Goal: Task Accomplishment & Management: Manage account settings

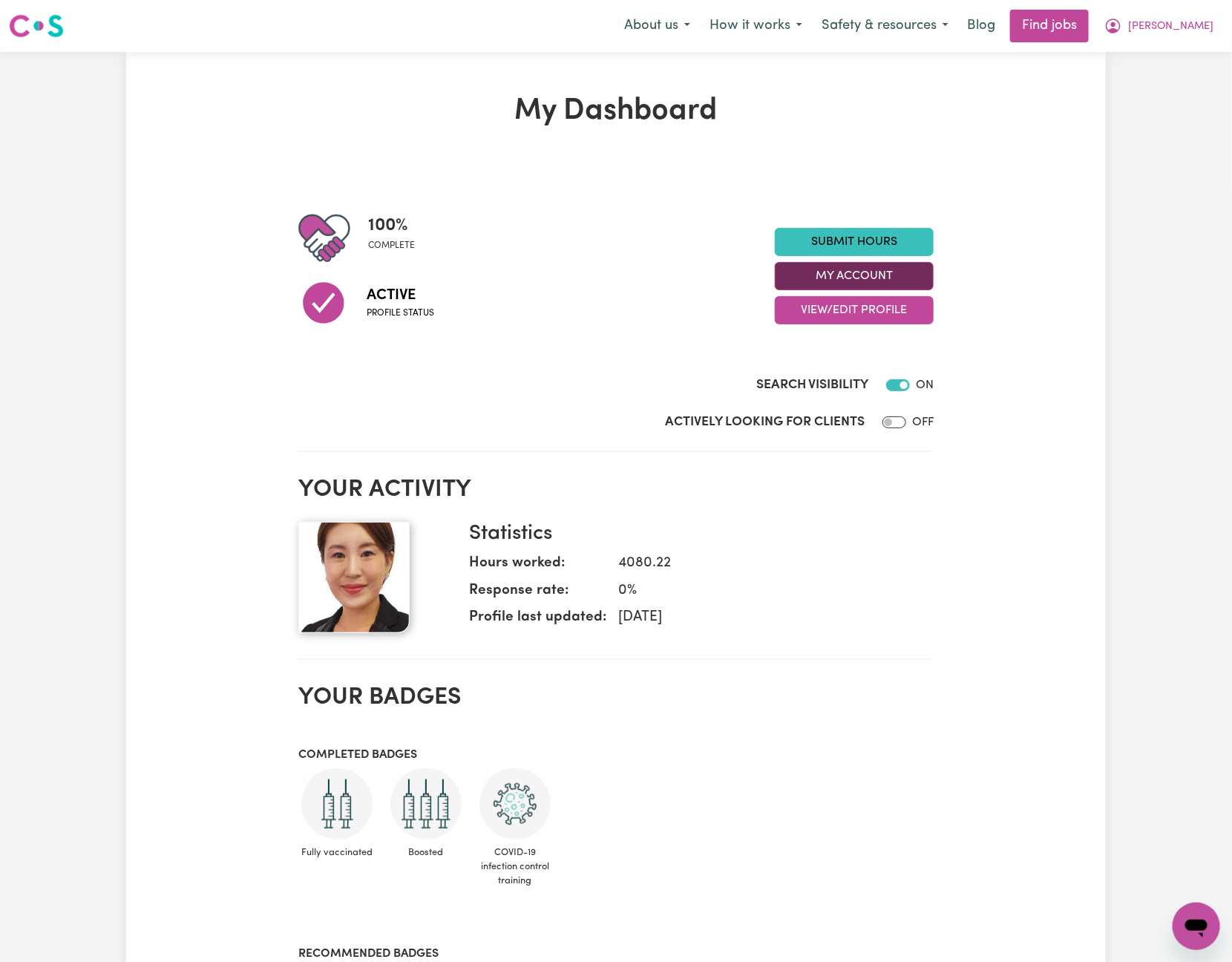
click at [885, 274] on button "My Account" at bounding box center [855, 276] width 159 height 28
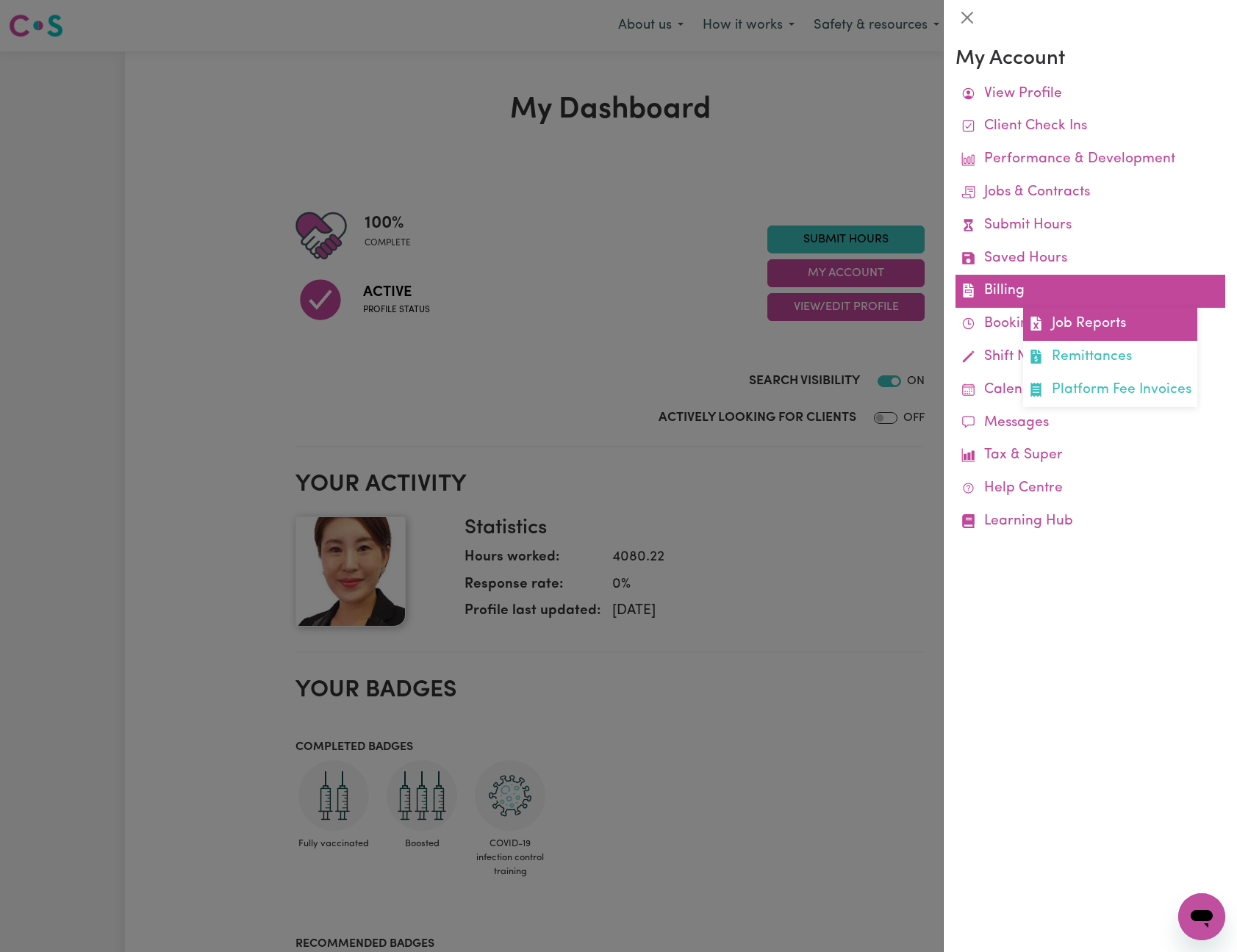
click at [1088, 329] on link "Job Reports" at bounding box center [1110, 324] width 174 height 33
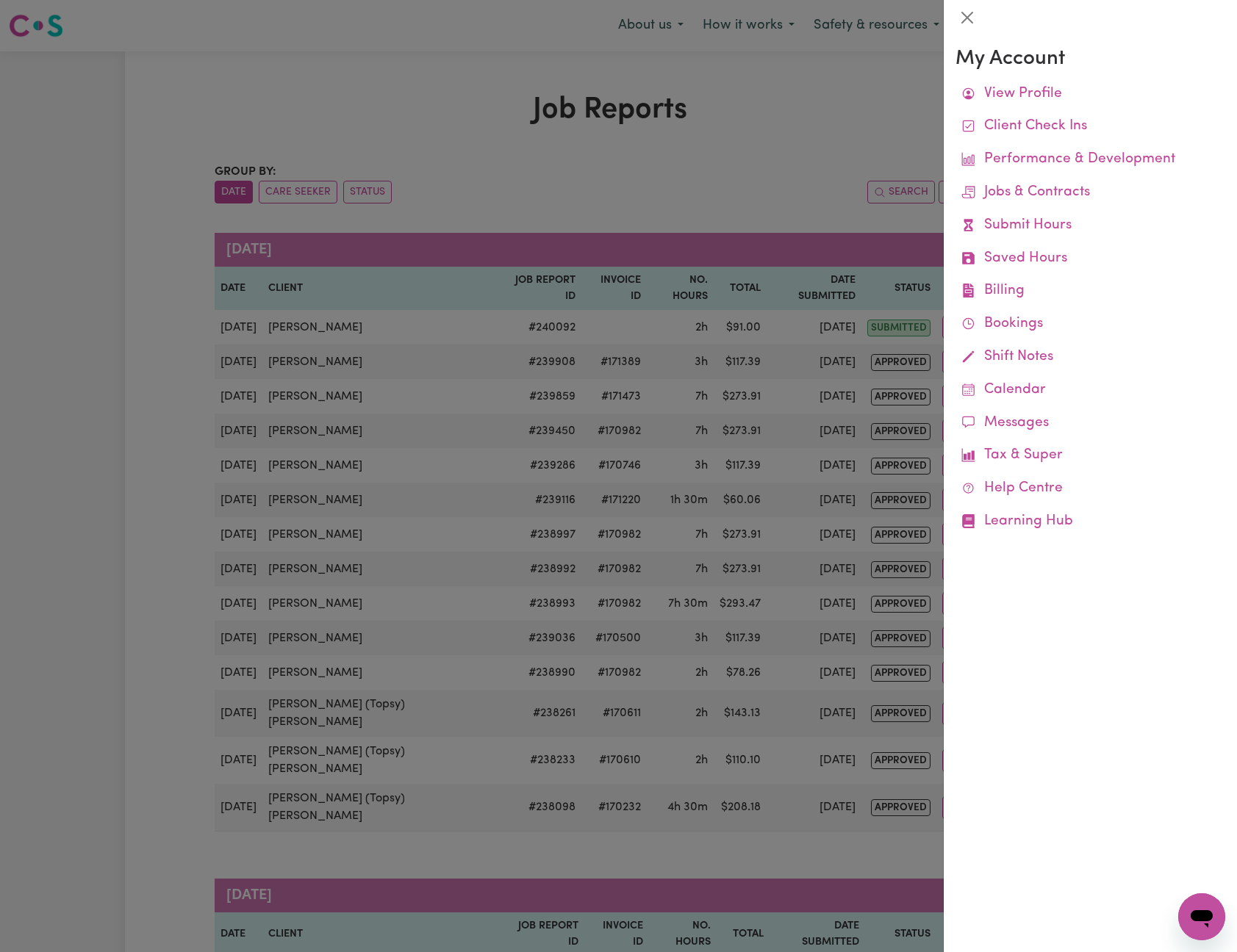
click at [812, 125] on div at bounding box center [618, 476] width 1237 height 952
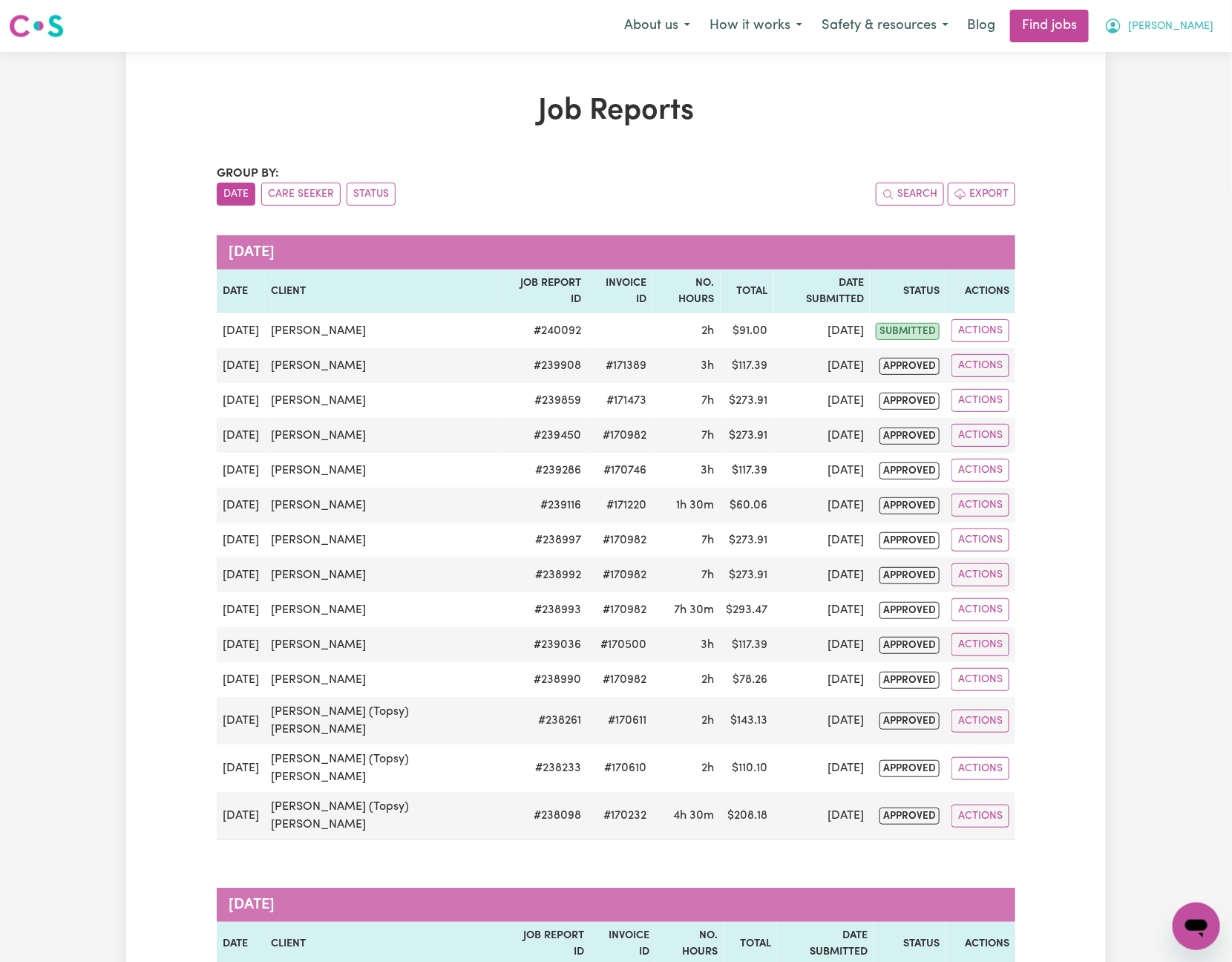
click at [1197, 22] on button "[PERSON_NAME]" at bounding box center [1159, 26] width 128 height 31
click at [1174, 119] on link "Logout" at bounding box center [1164, 114] width 117 height 28
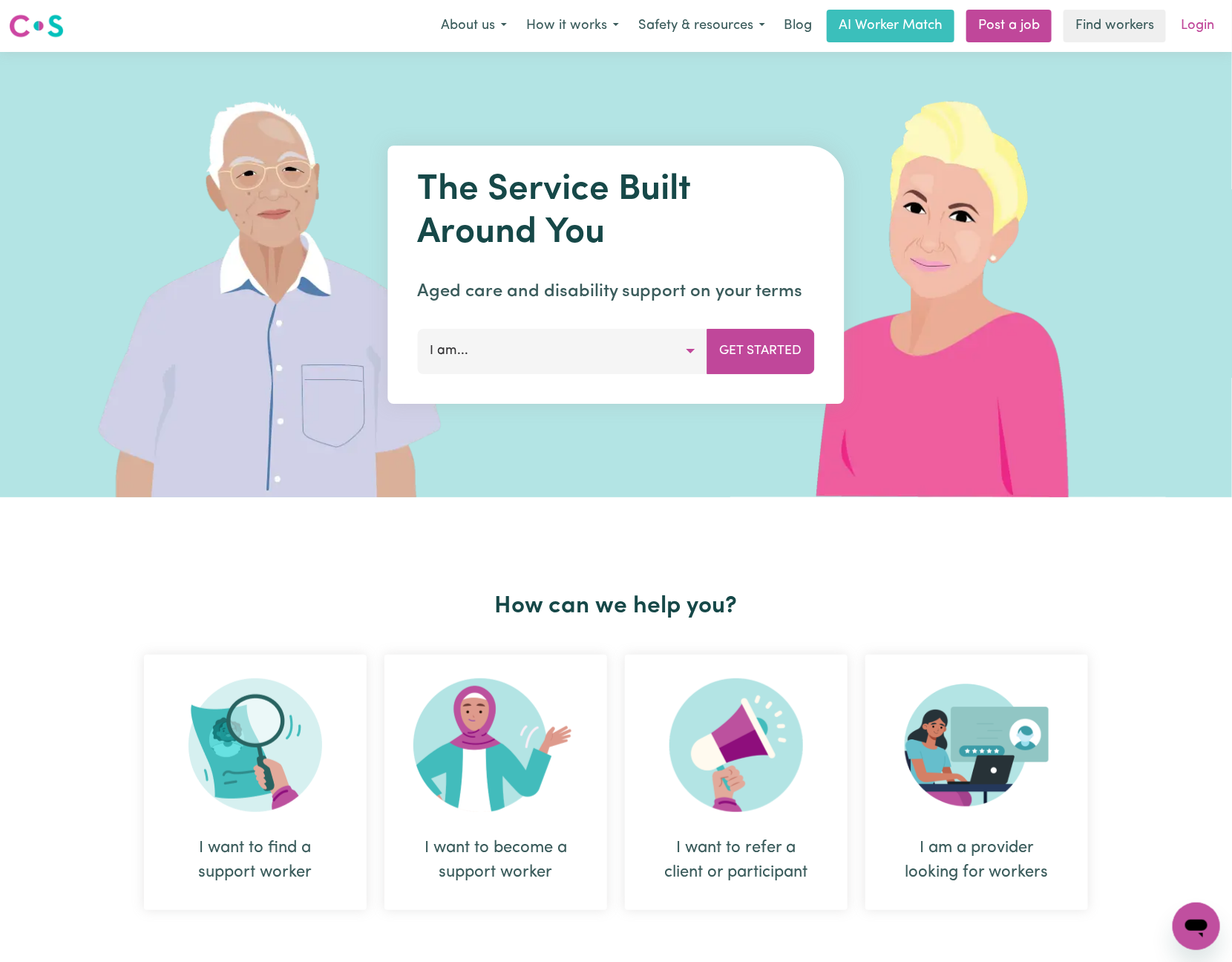
click at [1196, 21] on link "Login" at bounding box center [1198, 25] width 52 height 32
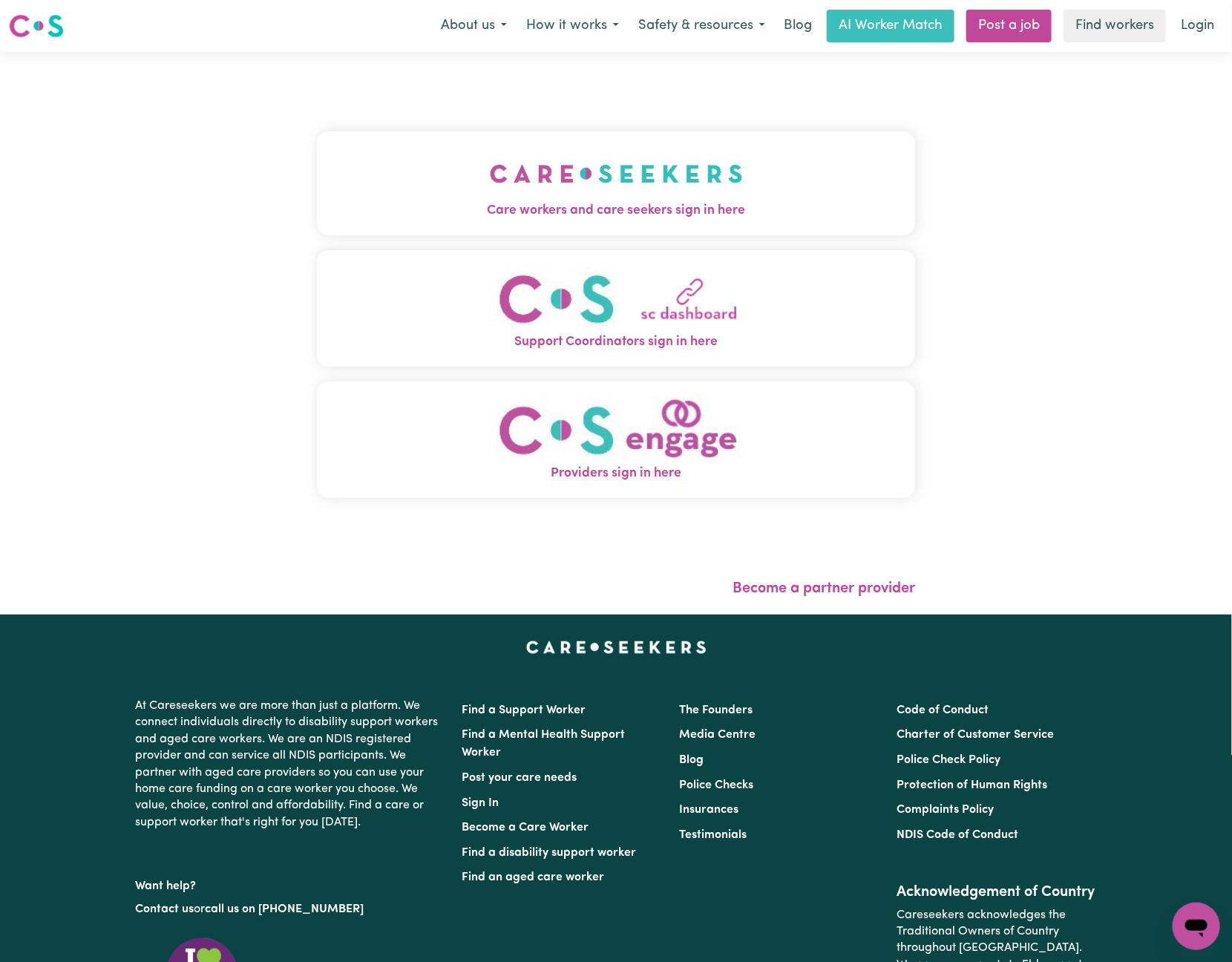
click at [642, 163] on img "Care workers and care seekers sign in here" at bounding box center [617, 173] width 253 height 55
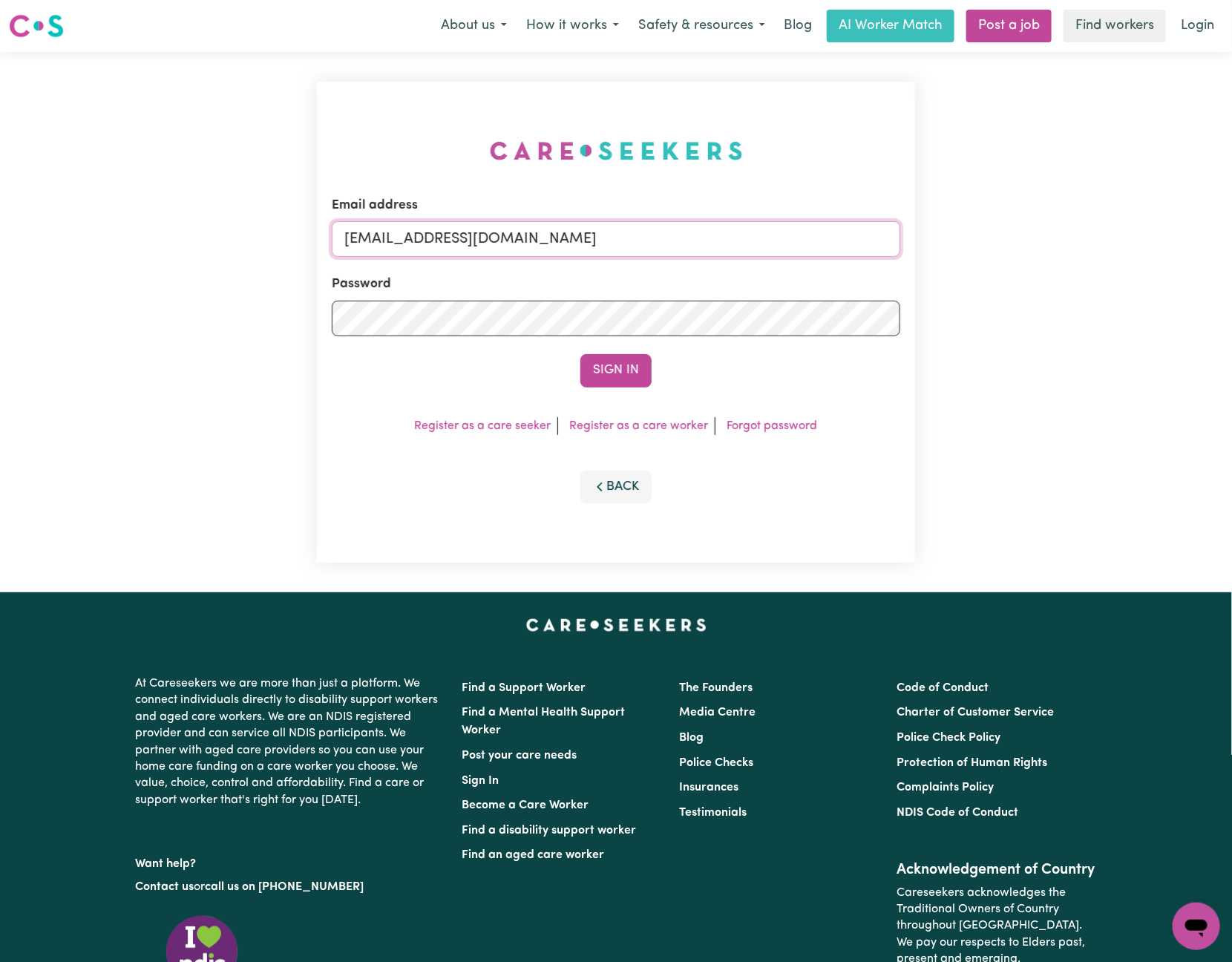
drag, startPoint x: 426, startPoint y: 232, endPoint x: 1105, endPoint y: 203, distance: 679.6
click at [1105, 203] on div "Email address [EMAIL_ADDRESS][DOMAIN_NAME] Password Sign In Register as a care …" at bounding box center [616, 322] width 1232 height 541
paste input "[EMAIL_ADDRESS]"
type input "[EMAIL_ADDRESS][DOMAIN_NAME]"
click at [580, 354] on button "Sign In" at bounding box center [616, 370] width 72 height 32
